Goal: Check status: Check status

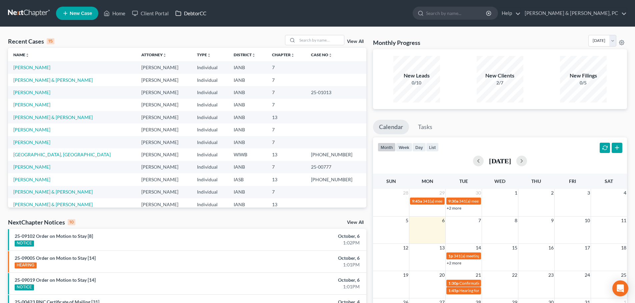
drag, startPoint x: 191, startPoint y: 15, endPoint x: 210, endPoint y: 13, distance: 19.1
click at [191, 15] on link "DebtorCC" at bounding box center [191, 13] width 38 height 12
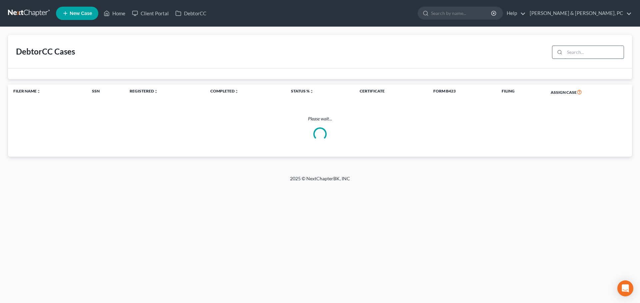
click at [575, 51] on input "search" at bounding box center [593, 52] width 59 height 13
type input "[PERSON_NAME]"
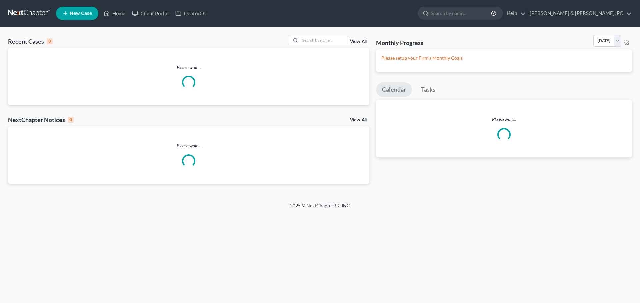
click at [204, 15] on link "DebtorCC" at bounding box center [191, 13] width 38 height 12
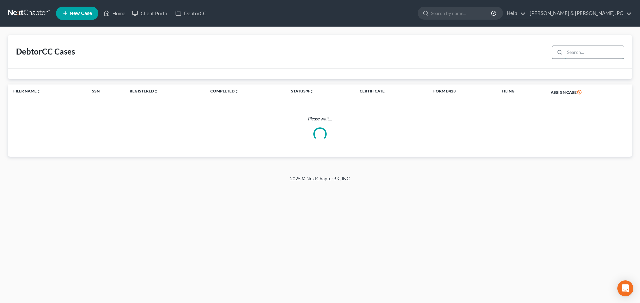
click at [591, 52] on input "search" at bounding box center [593, 52] width 59 height 13
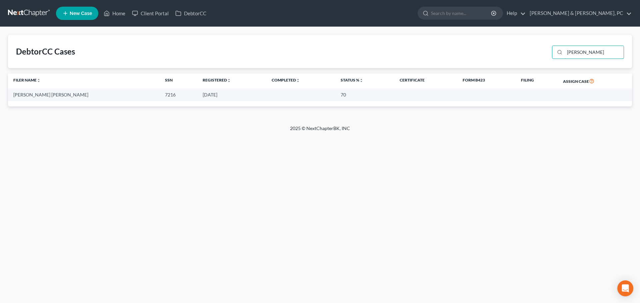
type input "[PERSON_NAME]"
